Goal: Transaction & Acquisition: Purchase product/service

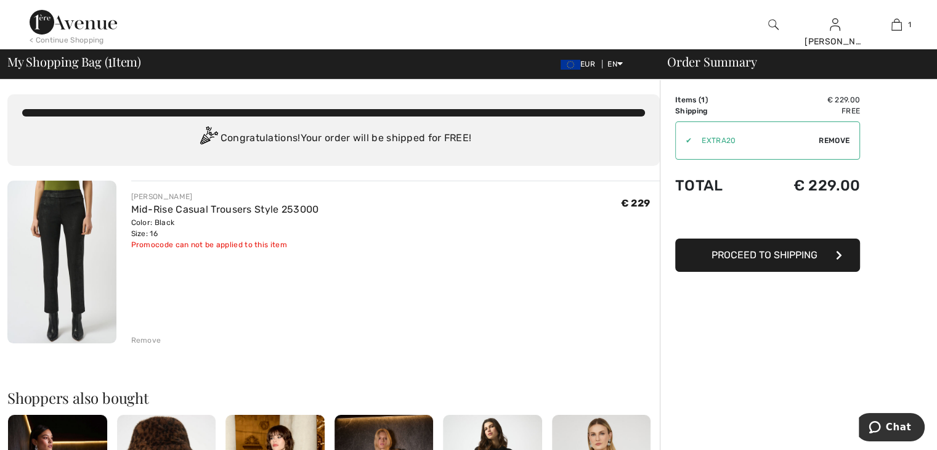
click at [845, 139] on span "Remove" at bounding box center [833, 140] width 31 height 11
click at [736, 135] on input "TEXT" at bounding box center [751, 140] width 150 height 37
paste input "253000"
type input "253000"
drag, startPoint x: 748, startPoint y: 143, endPoint x: 652, endPoint y: 132, distance: 96.8
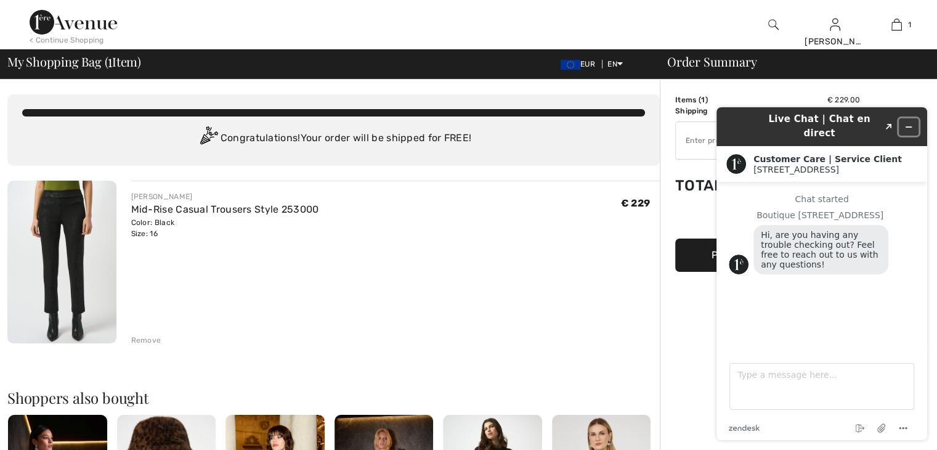
click at [907, 123] on icon "Minimize widget" at bounding box center [908, 127] width 9 height 9
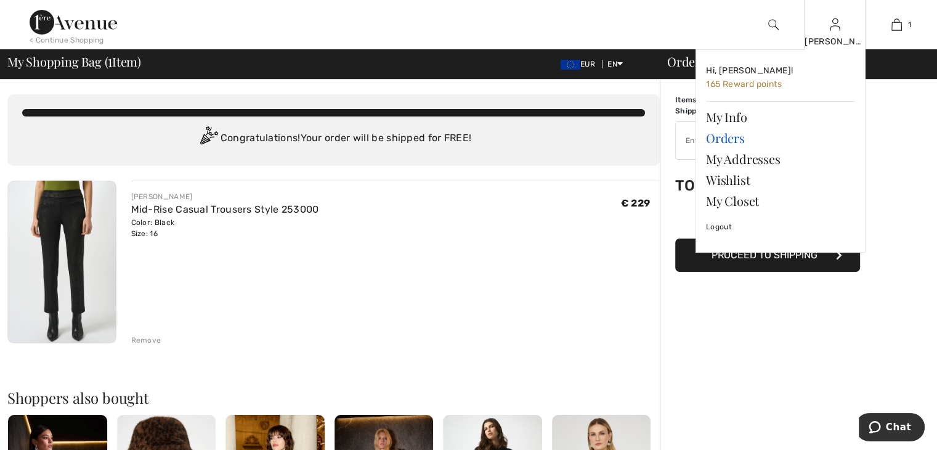
click at [734, 139] on link "Orders" at bounding box center [780, 137] width 149 height 21
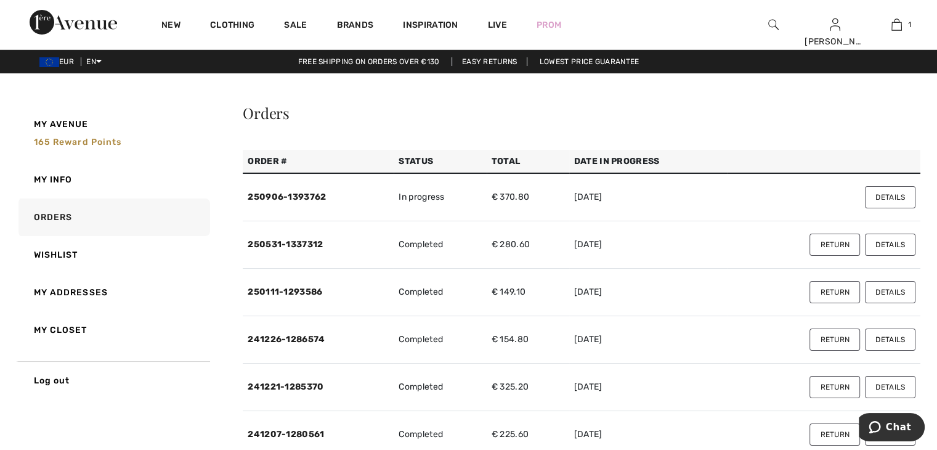
click at [901, 196] on button "Details" at bounding box center [890, 197] width 50 height 22
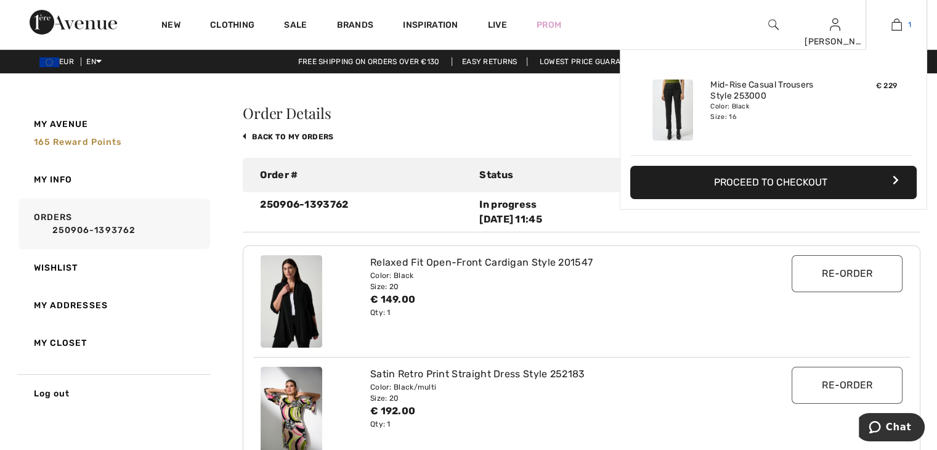
click at [896, 25] on img at bounding box center [896, 24] width 10 height 15
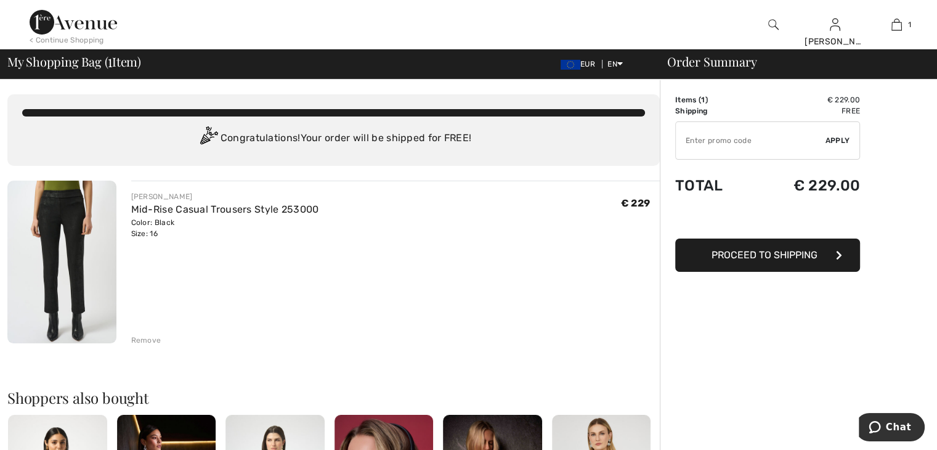
click at [146, 338] on div "Remove" at bounding box center [146, 339] width 30 height 11
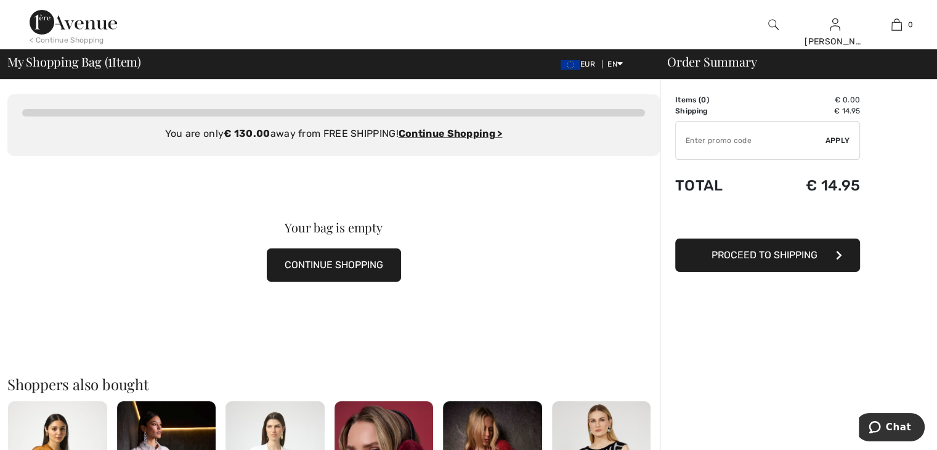
click at [99, 28] on img at bounding box center [73, 22] width 87 height 25
